Goal: Book appointment/travel/reservation

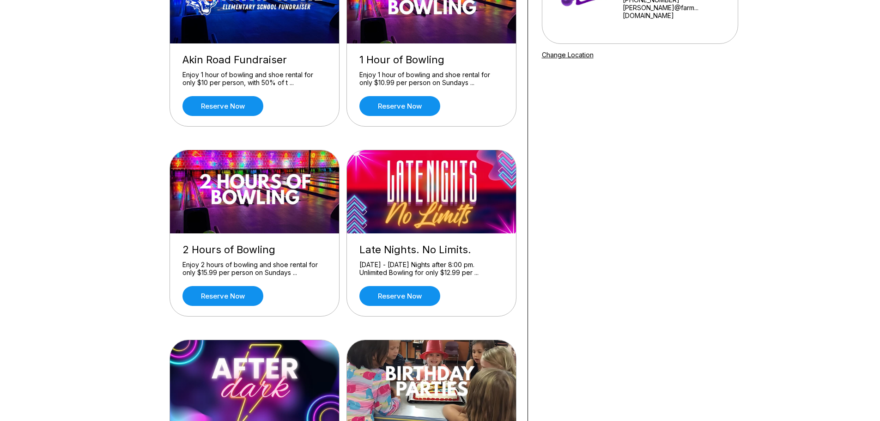
scroll to position [185, 0]
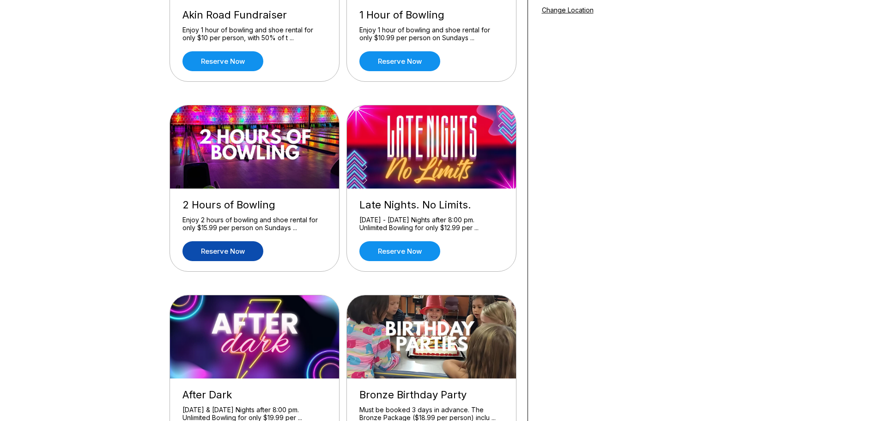
click at [232, 253] on link "Reserve now" at bounding box center [222, 251] width 81 height 20
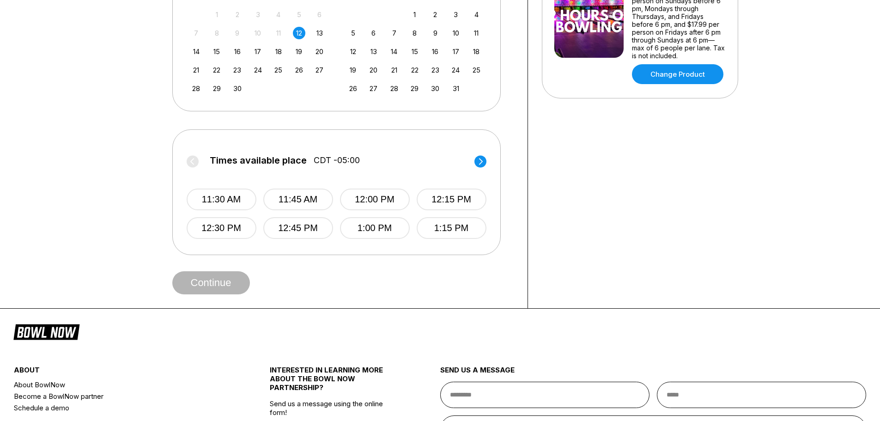
scroll to position [277, 0]
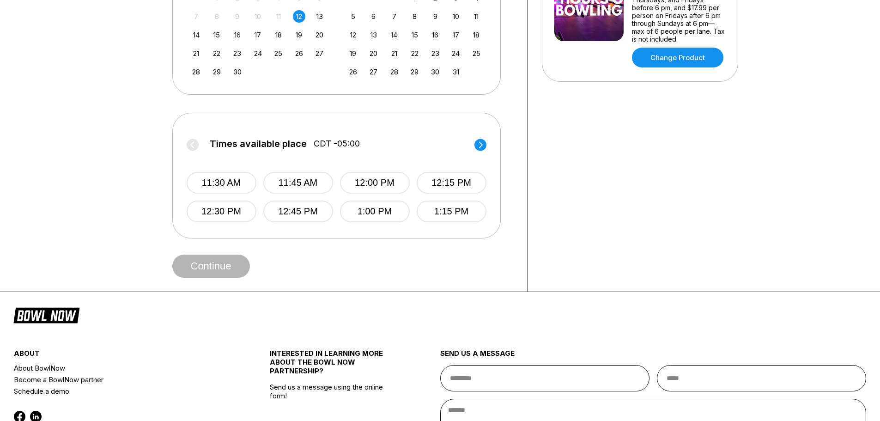
click at [481, 144] on icon at bounding box center [480, 144] width 4 height 6
click at [483, 143] on circle at bounding box center [480, 145] width 12 height 12
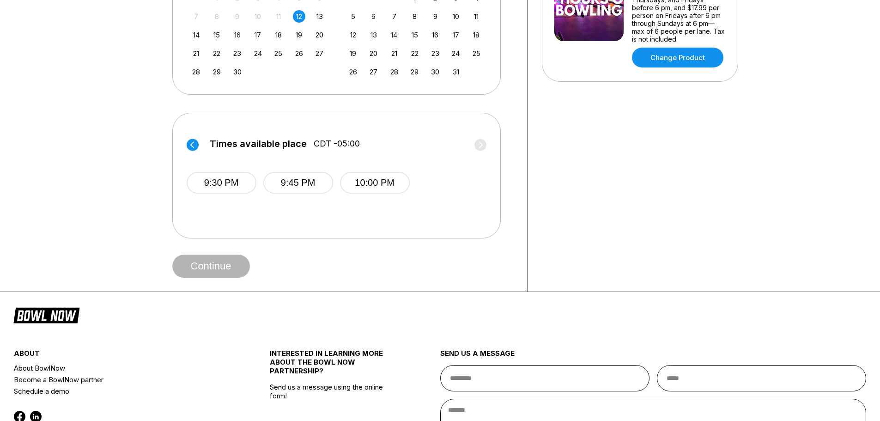
click at [194, 145] on circle at bounding box center [193, 145] width 12 height 12
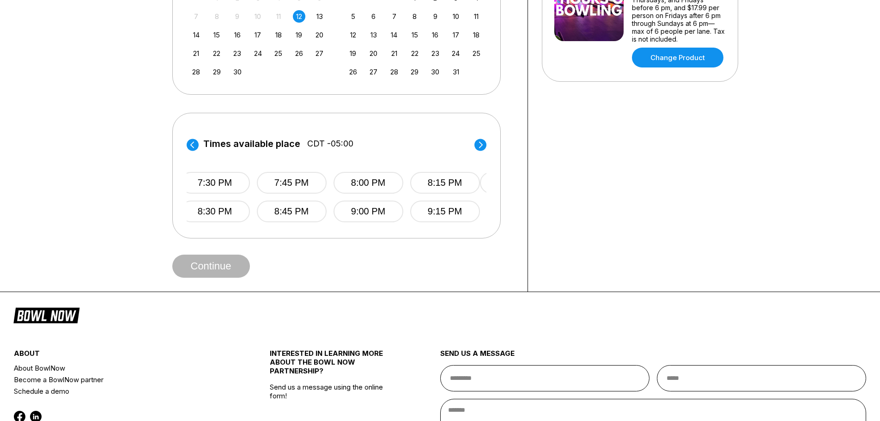
click at [194, 145] on circle at bounding box center [193, 145] width 12 height 12
click at [189, 142] on circle at bounding box center [193, 145] width 12 height 12
click at [477, 142] on circle at bounding box center [480, 145] width 12 height 12
click at [384, 188] on button "6:00 PM" at bounding box center [375, 183] width 70 height 22
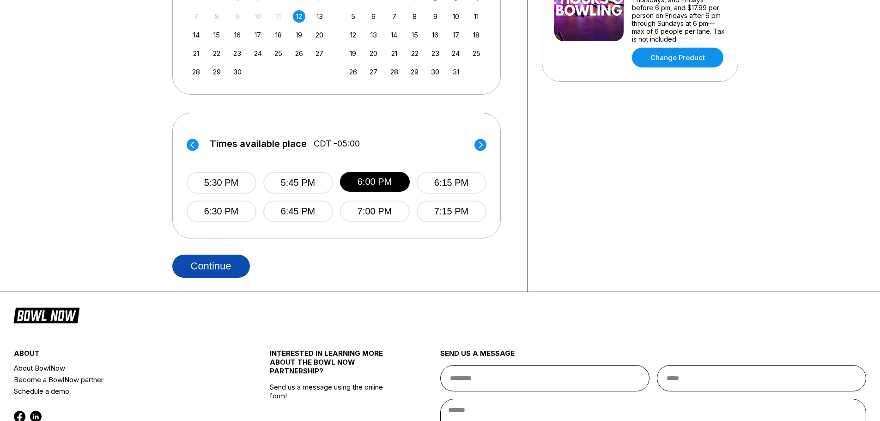
click at [234, 261] on button "Continue" at bounding box center [211, 265] width 78 height 23
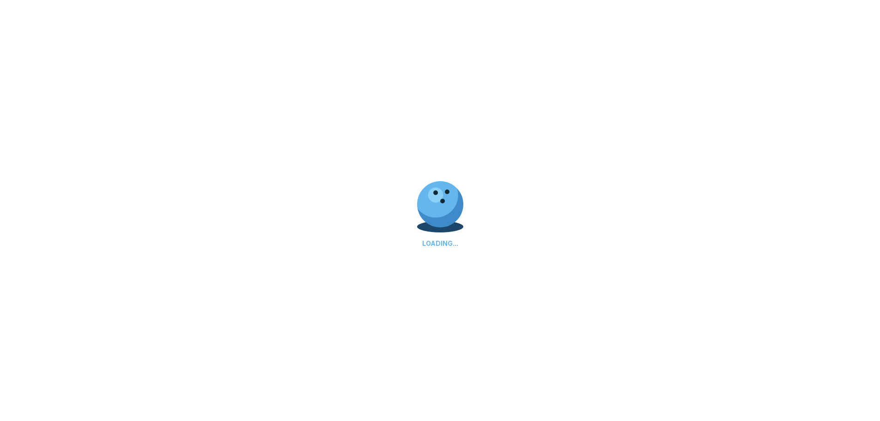
select select "**"
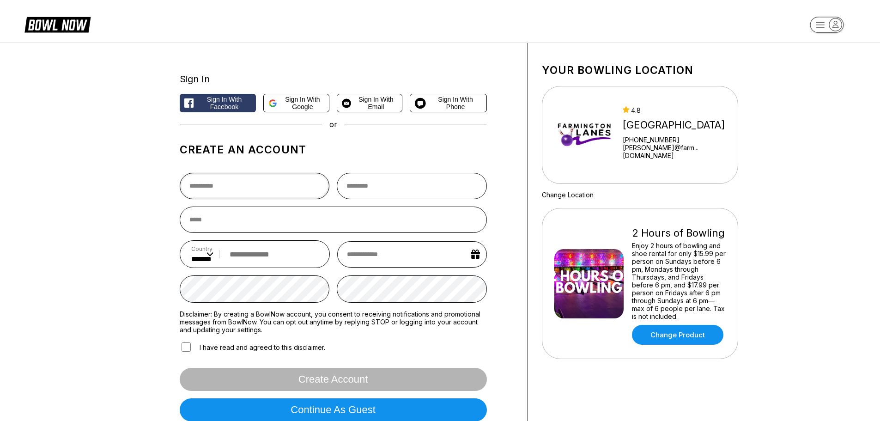
click at [217, 183] on input "text" at bounding box center [255, 186] width 150 height 26
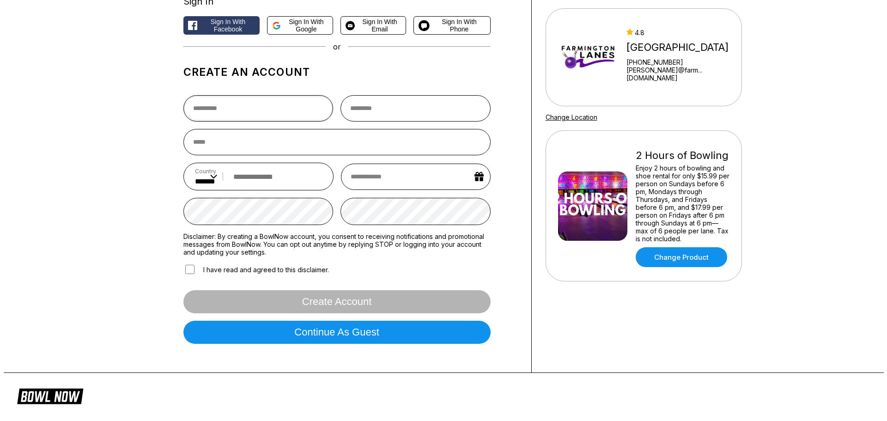
scroll to position [92, 0]
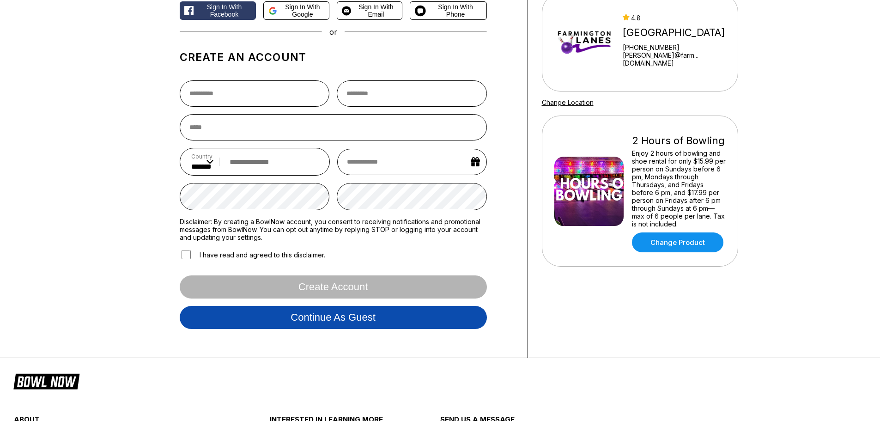
click at [333, 316] on button "Continue as guest" at bounding box center [333, 317] width 307 height 23
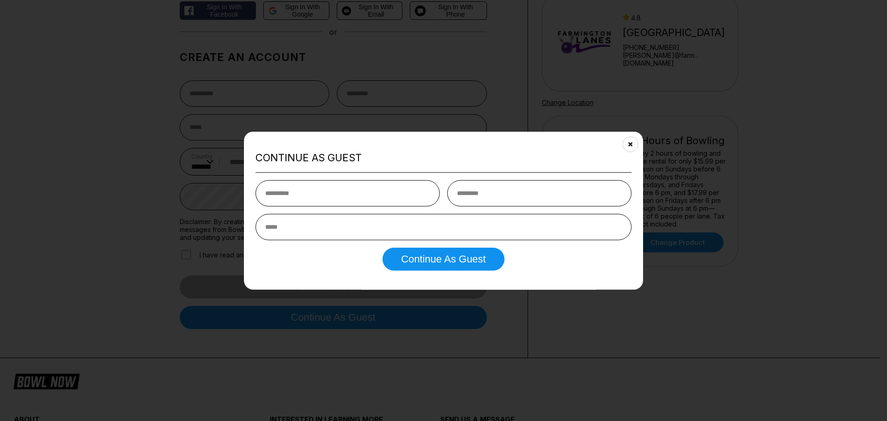
click at [313, 193] on input "text" at bounding box center [347, 193] width 184 height 26
type input "******"
type input "****"
type input "**********"
click at [435, 257] on button "Continue as Guest" at bounding box center [442, 258] width 121 height 23
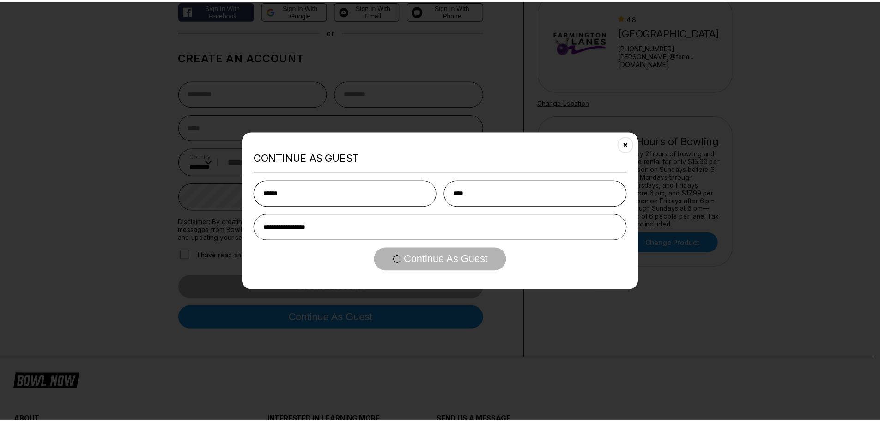
scroll to position [0, 0]
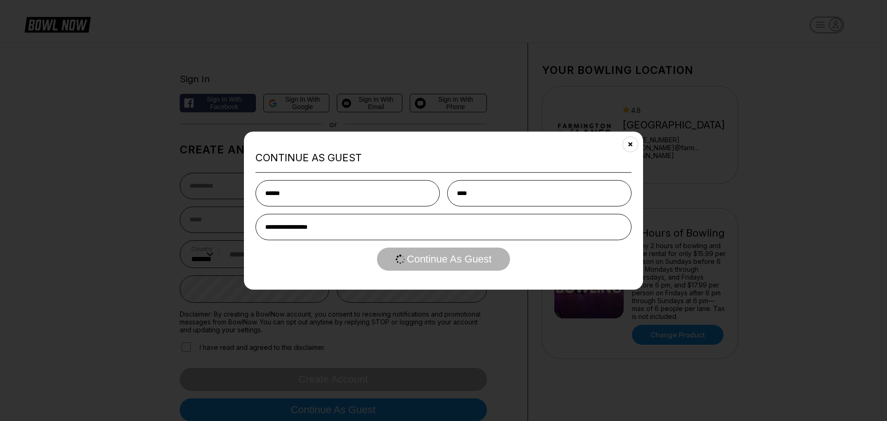
select select "**"
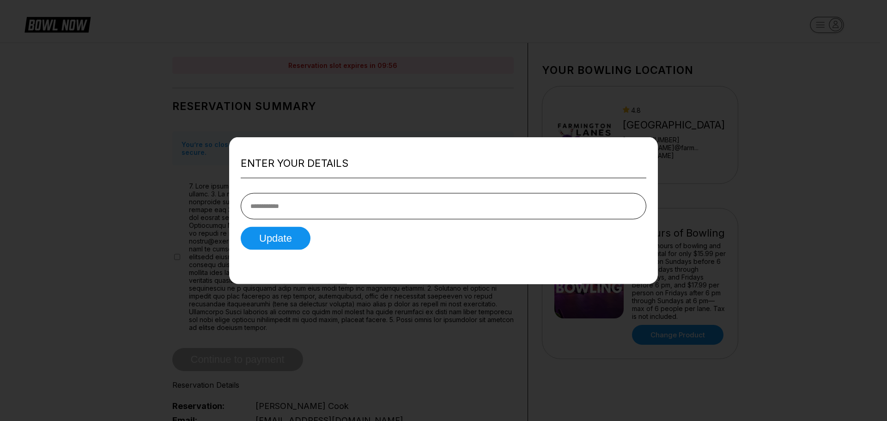
click at [388, 214] on input "tel" at bounding box center [443, 206] width 405 height 26
type input "**********"
click at [290, 240] on button "Update" at bounding box center [276, 238] width 70 height 23
click at [128, 125] on div at bounding box center [443, 210] width 887 height 421
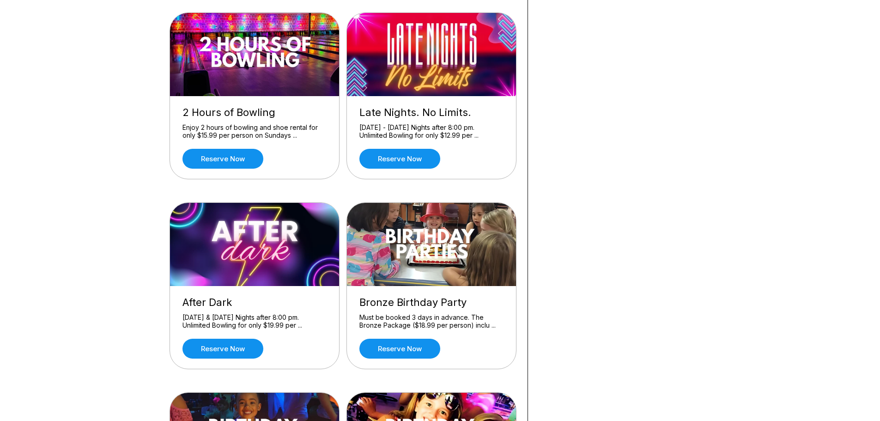
scroll to position [185, 0]
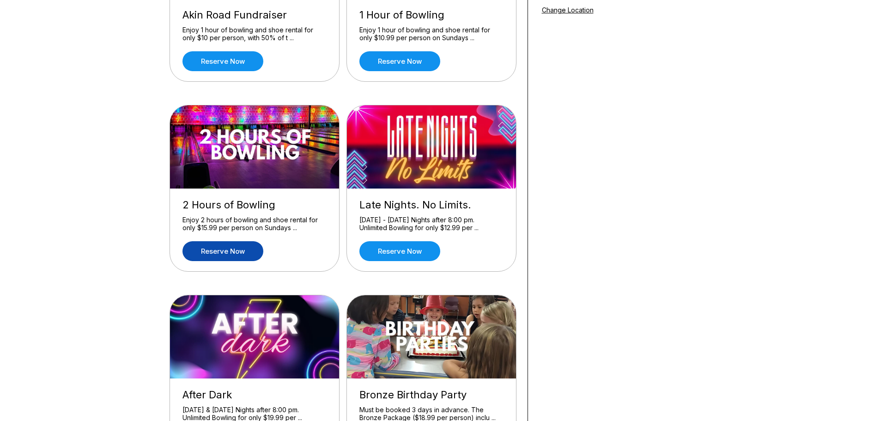
click at [225, 251] on link "Reserve now" at bounding box center [222, 251] width 81 height 20
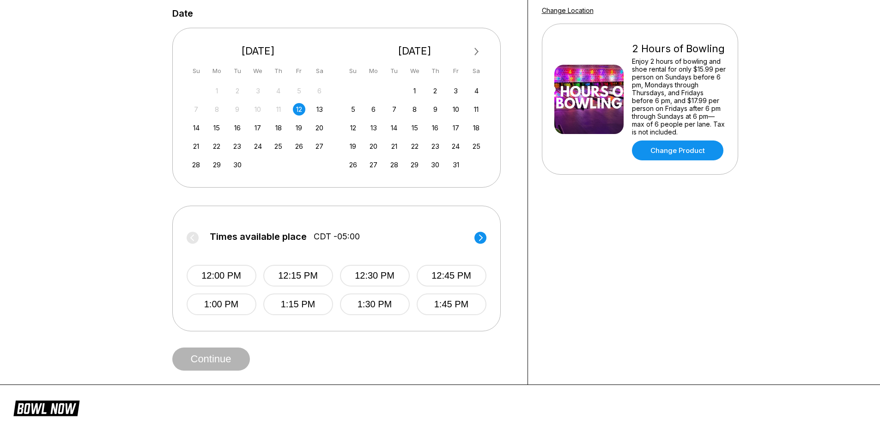
scroll to position [185, 0]
click at [481, 236] on icon at bounding box center [480, 237] width 12 height 12
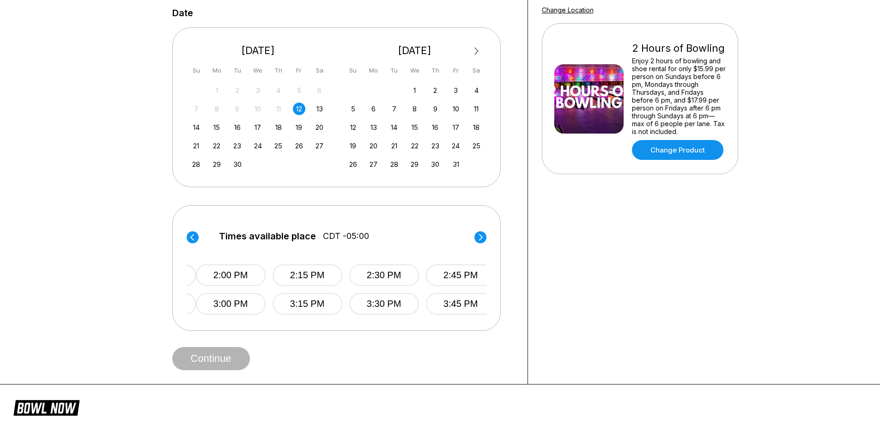
click at [481, 236] on icon at bounding box center [480, 237] width 4 height 6
